Goal: Information Seeking & Learning: Learn about a topic

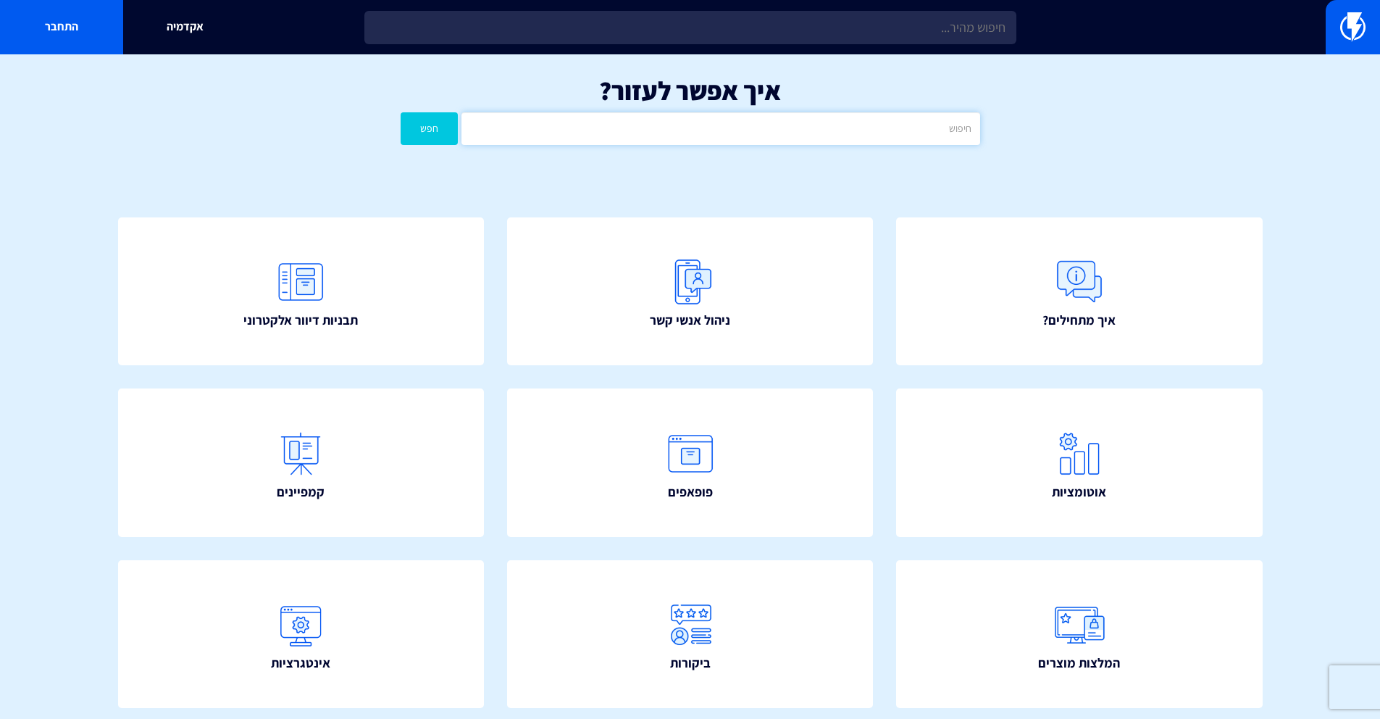
click at [769, 137] on input "text" at bounding box center [720, 128] width 518 height 33
type input "קומקס"
click at [401, 112] on button "חפש" at bounding box center [430, 128] width 58 height 33
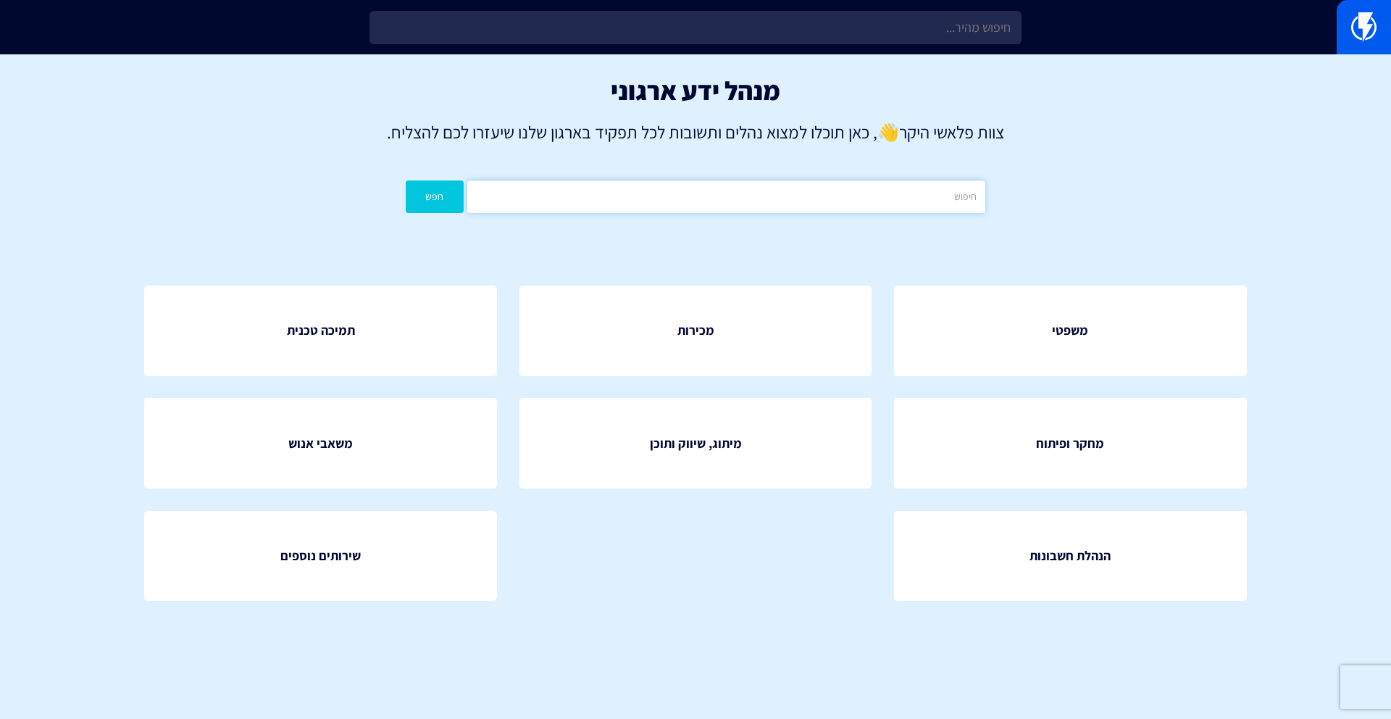
click at [882, 185] on input "text" at bounding box center [726, 196] width 518 height 33
type input "קומקס"
click at [406, 180] on button "חפש" at bounding box center [435, 196] width 58 height 33
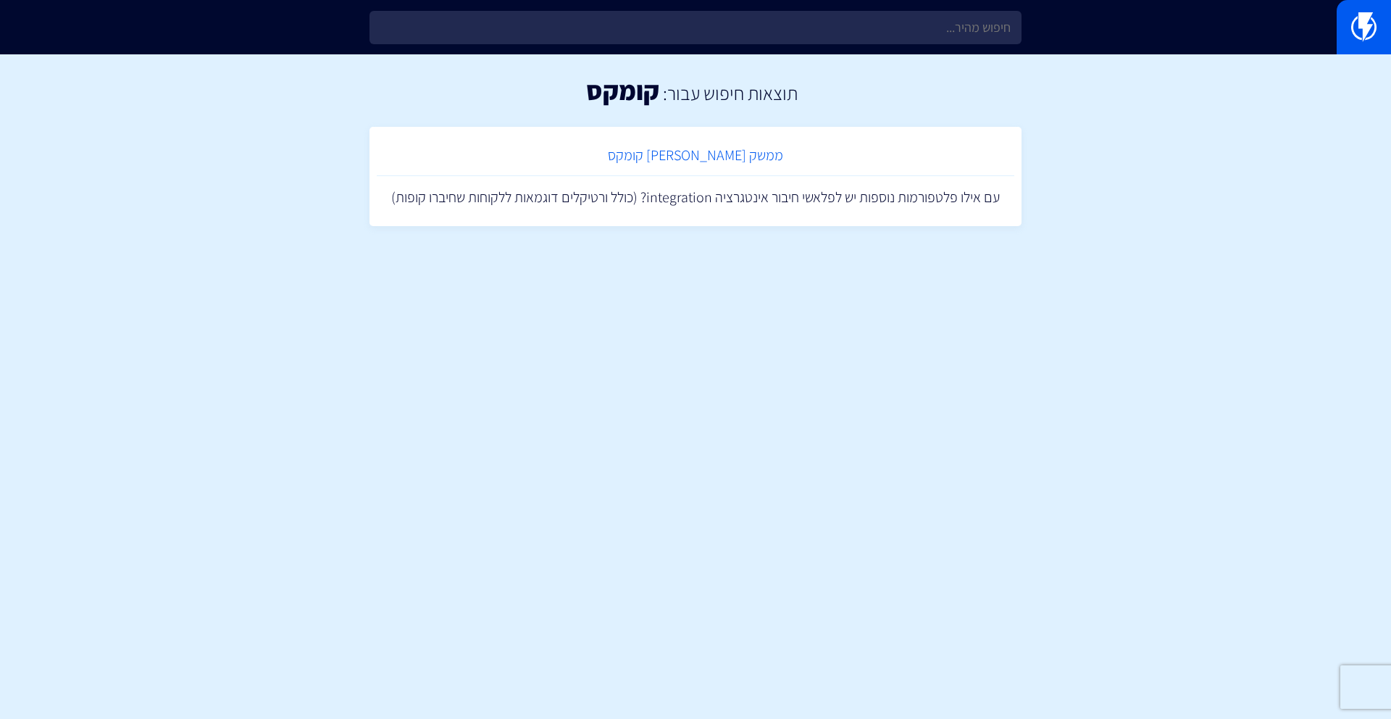
click at [705, 146] on link "ממשק מול קומקס" at bounding box center [695, 155] width 637 height 43
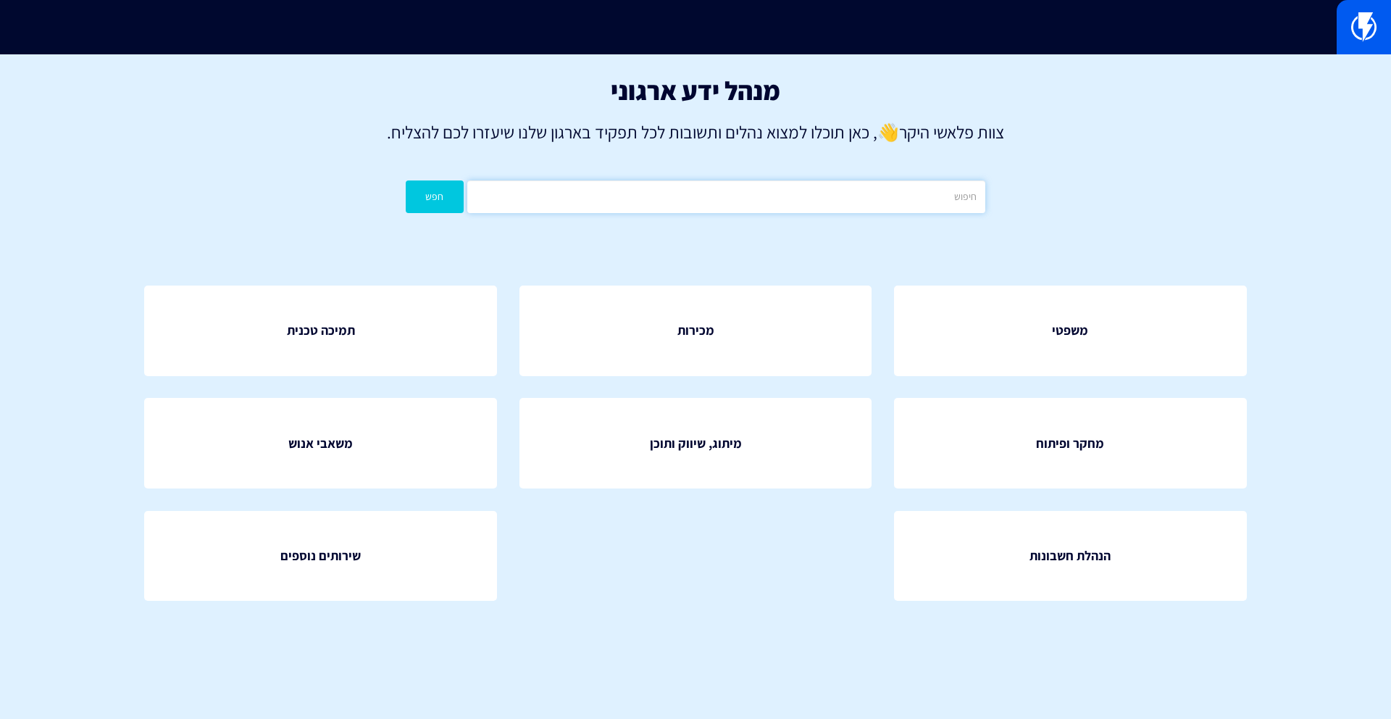
click at [737, 193] on input "text" at bounding box center [726, 196] width 518 height 33
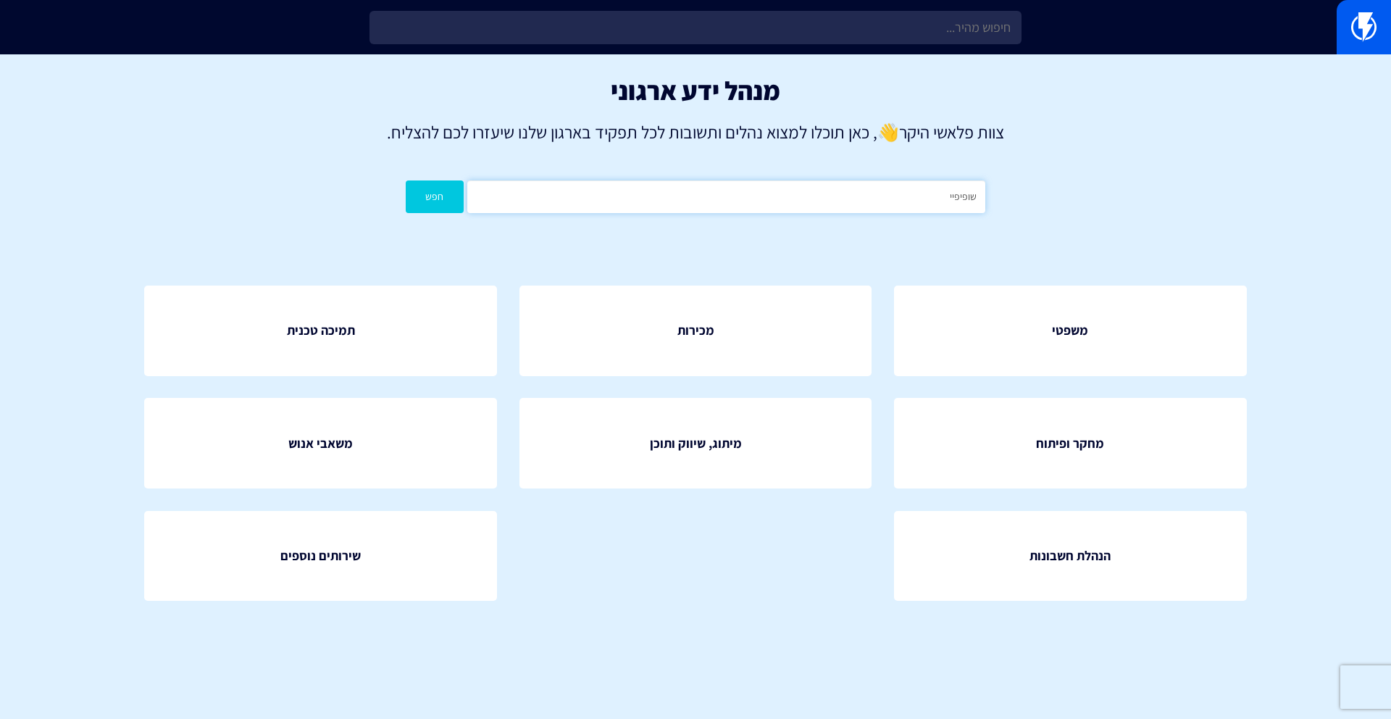
type input "שופיפיי"
click at [406, 180] on button "חפש" at bounding box center [435, 196] width 58 height 33
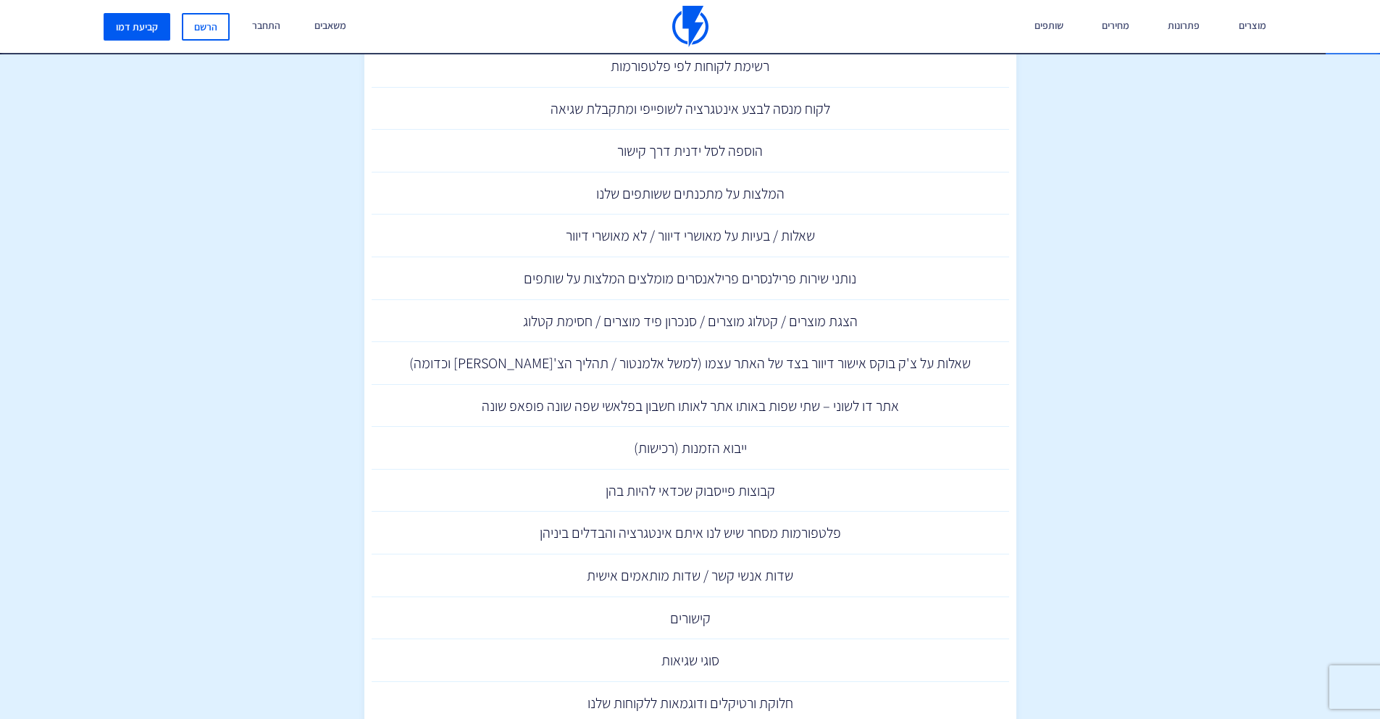
scroll to position [1272, 0]
